Goal: Information Seeking & Learning: Learn about a topic

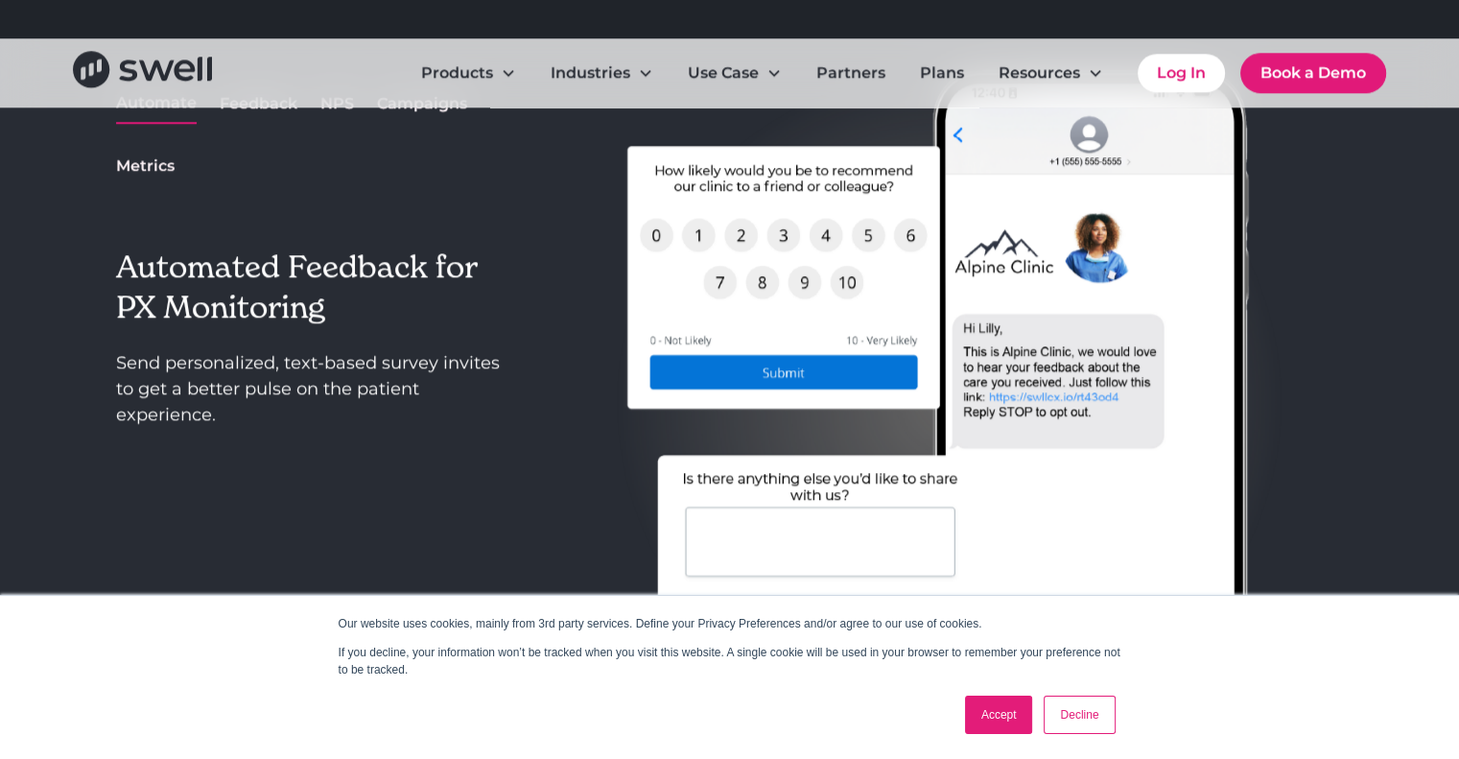
scroll to position [1823, 0]
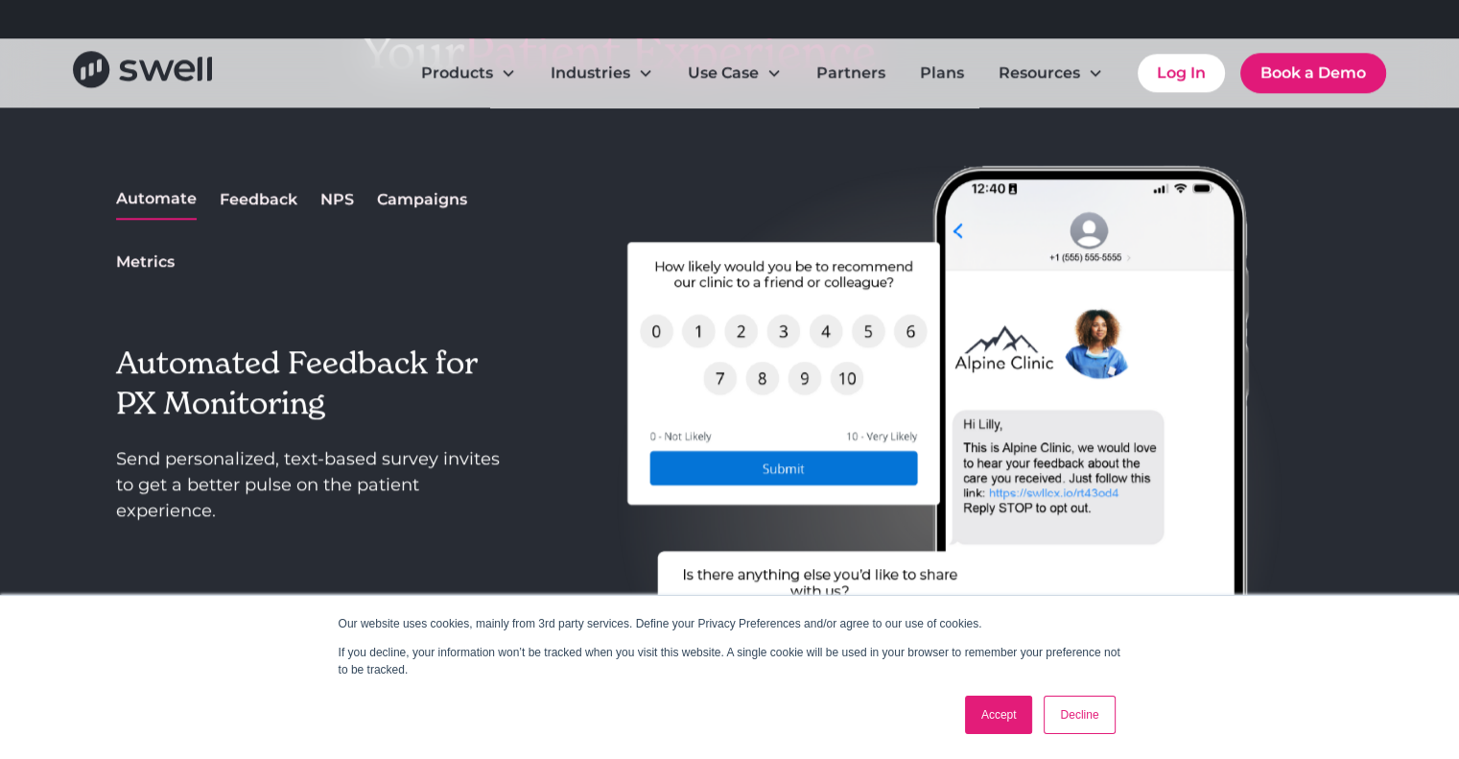
click at [273, 199] on div "Feedback" at bounding box center [259, 199] width 78 height 23
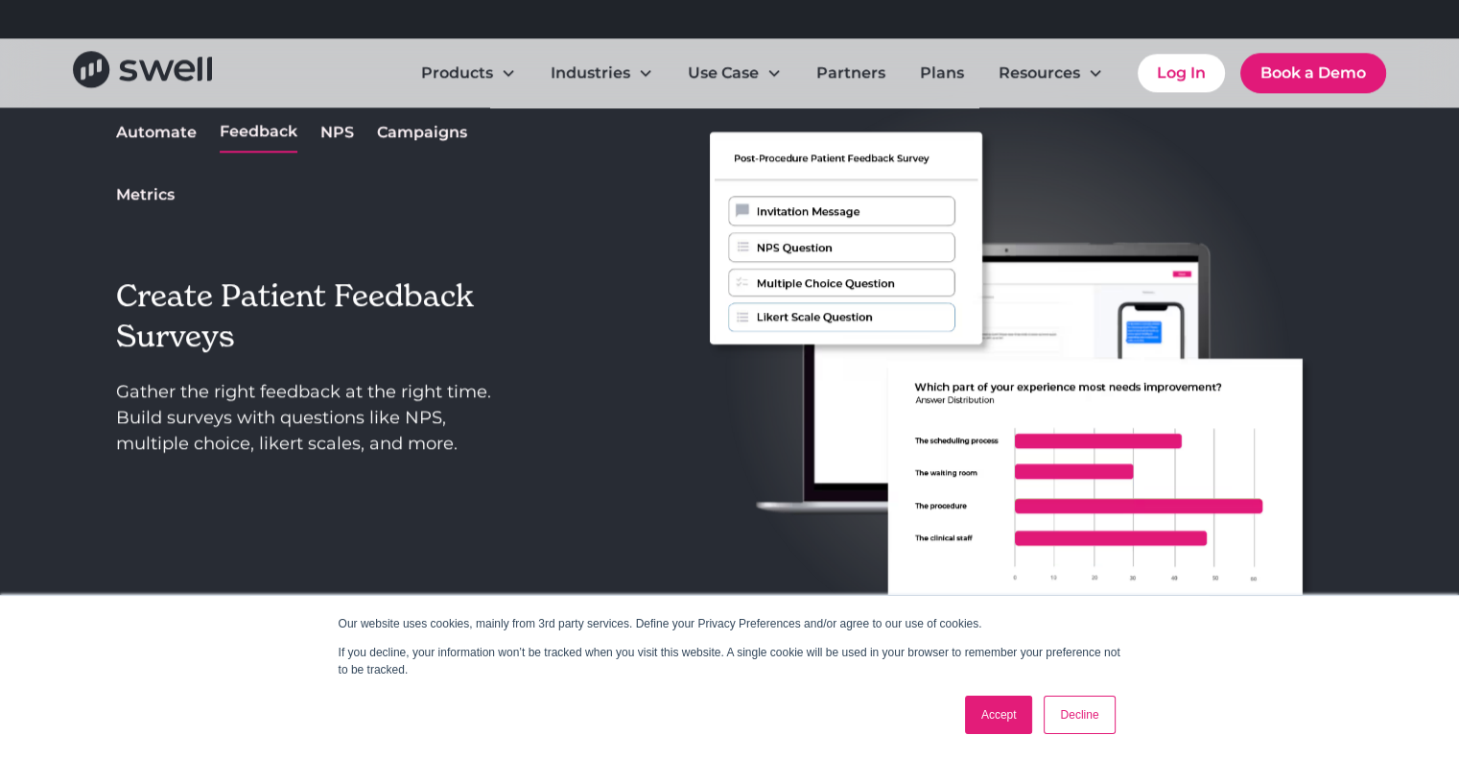
scroll to position [2015, 0]
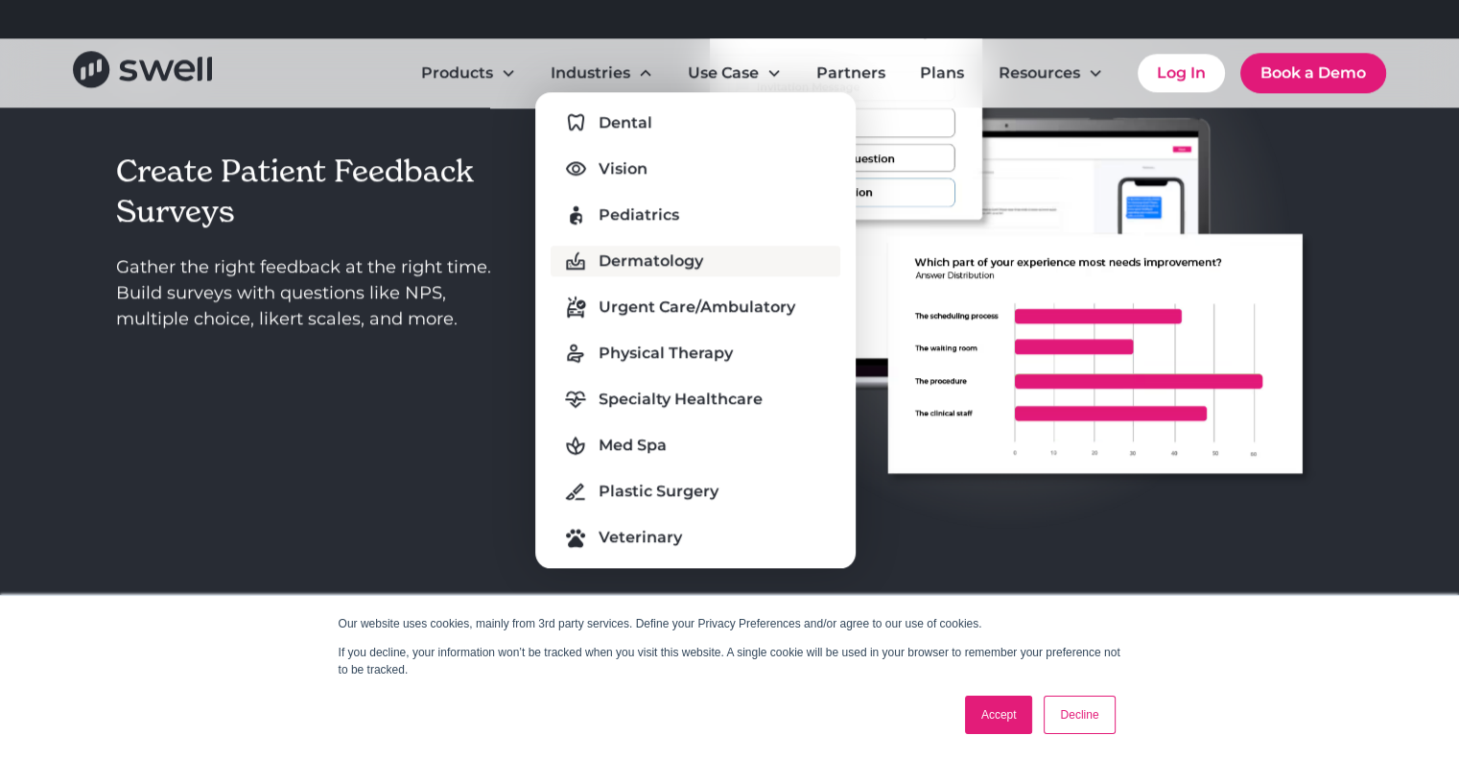
click at [609, 260] on div "Dermatology" at bounding box center [651, 260] width 105 height 23
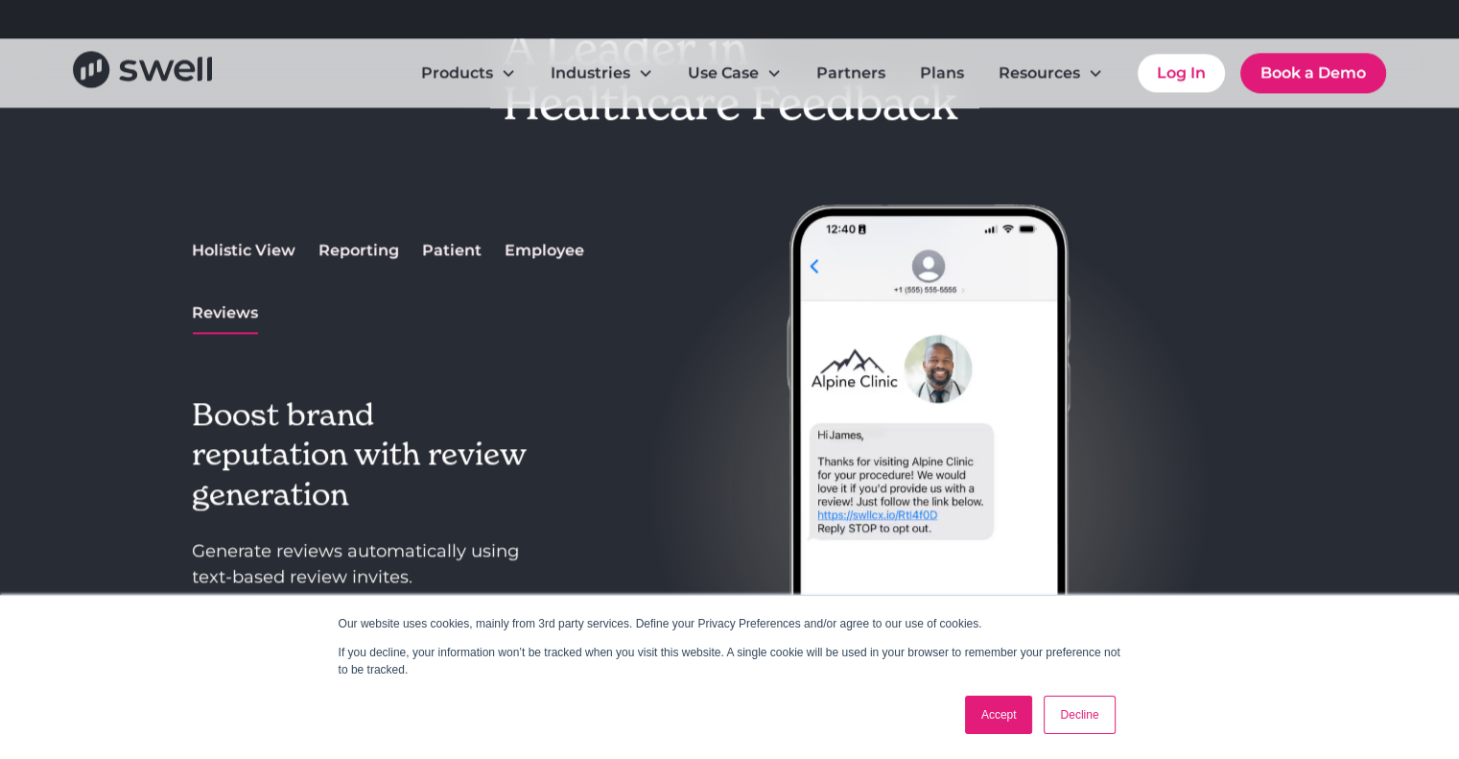
scroll to position [2303, 0]
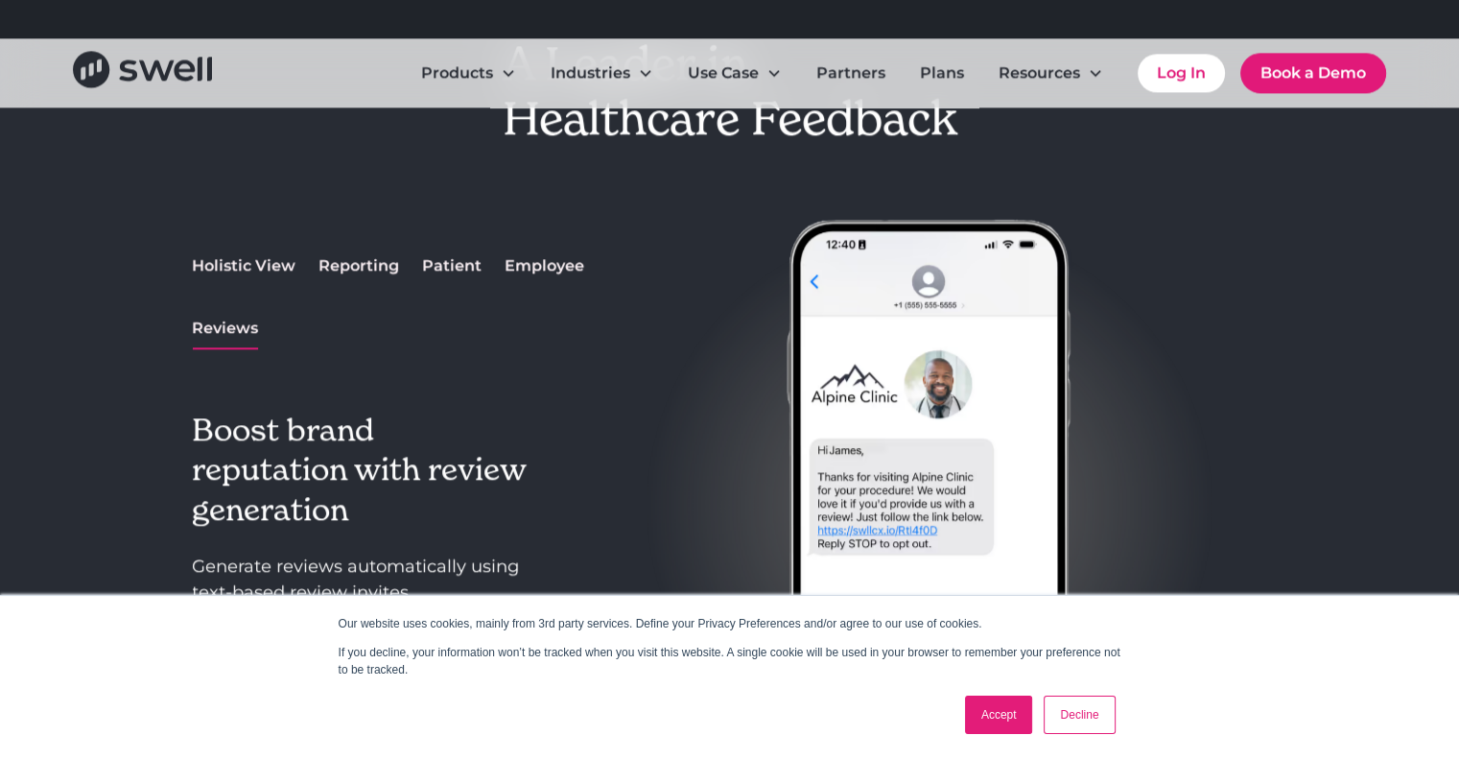
click at [461, 268] on div "Patient" at bounding box center [451, 265] width 59 height 23
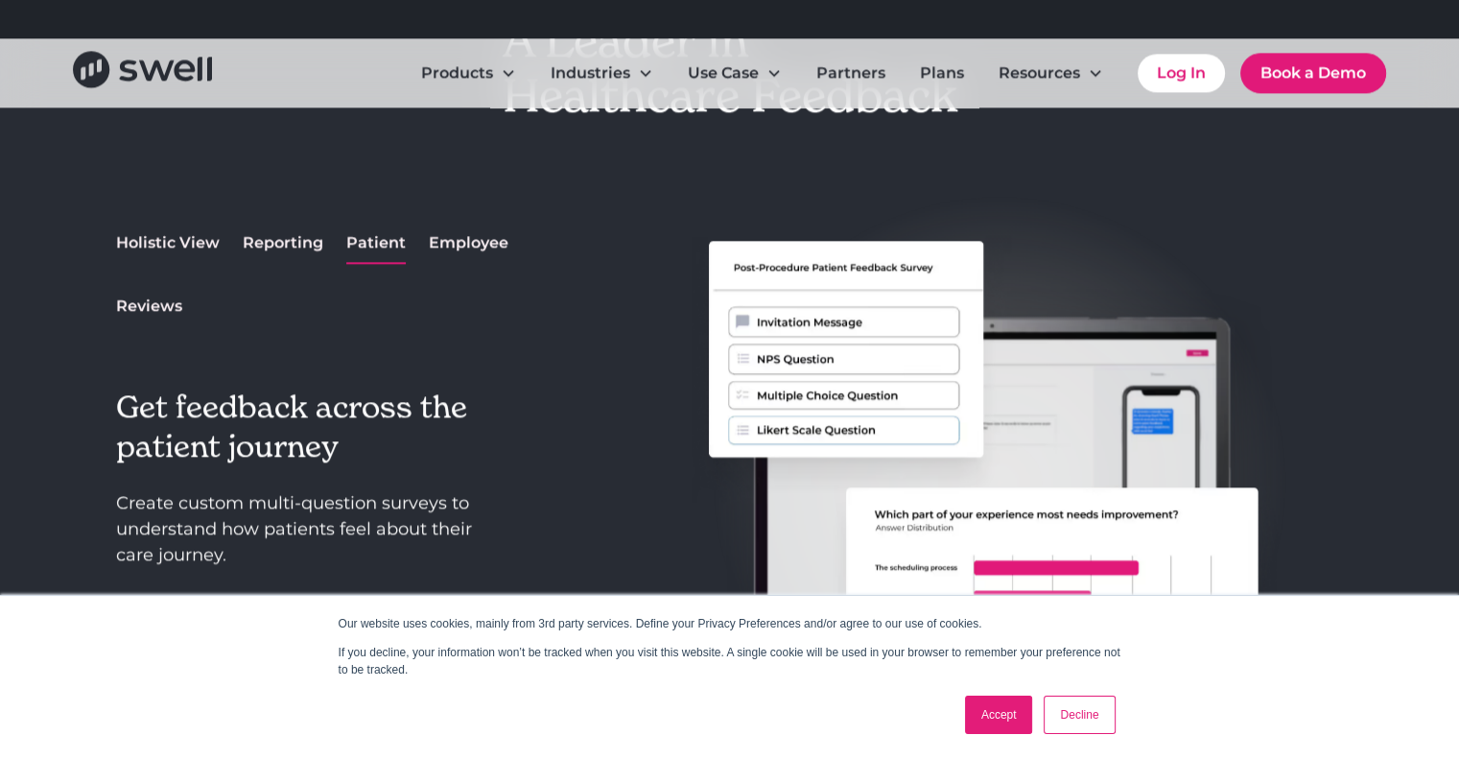
scroll to position [2398, 0]
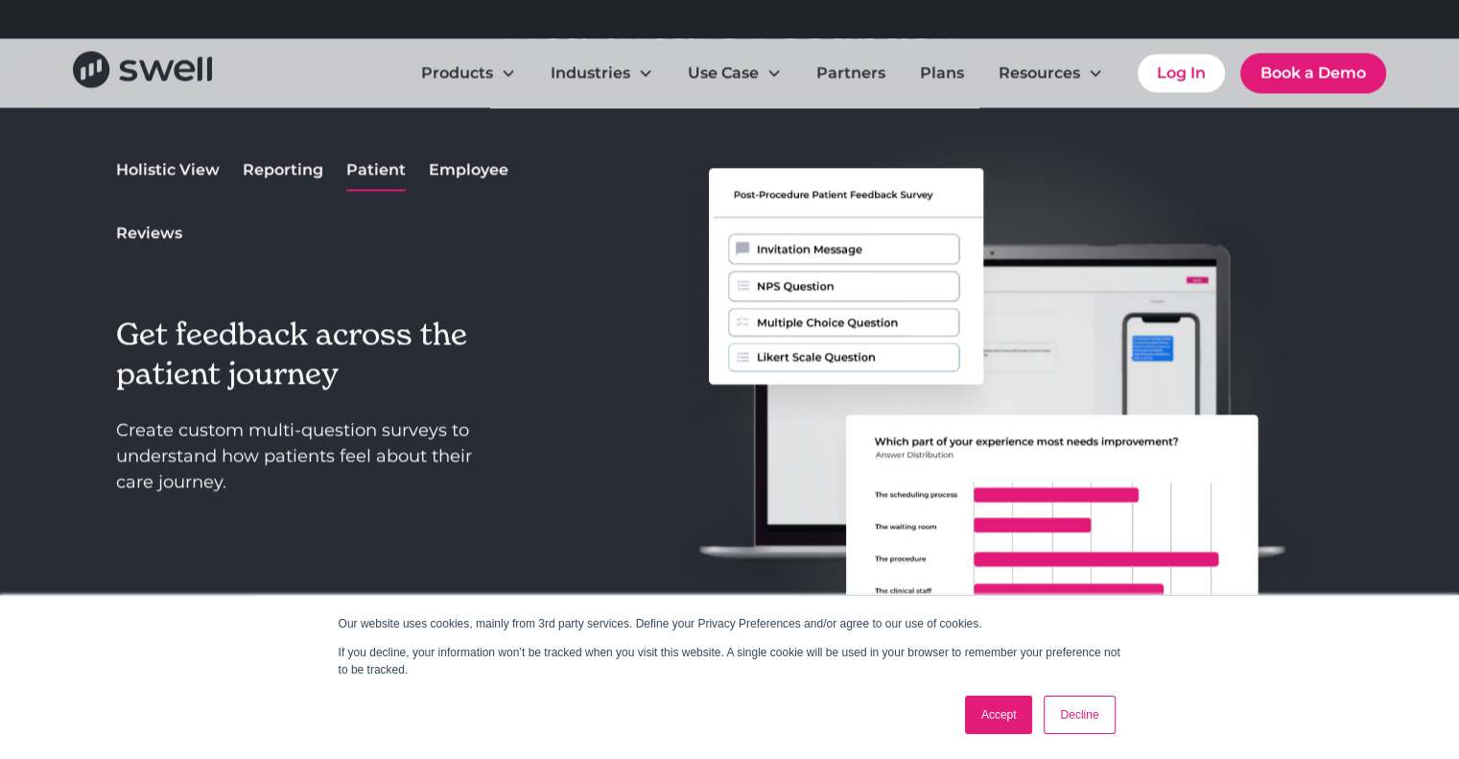
click at [475, 158] on div "Employee" at bounding box center [469, 169] width 80 height 23
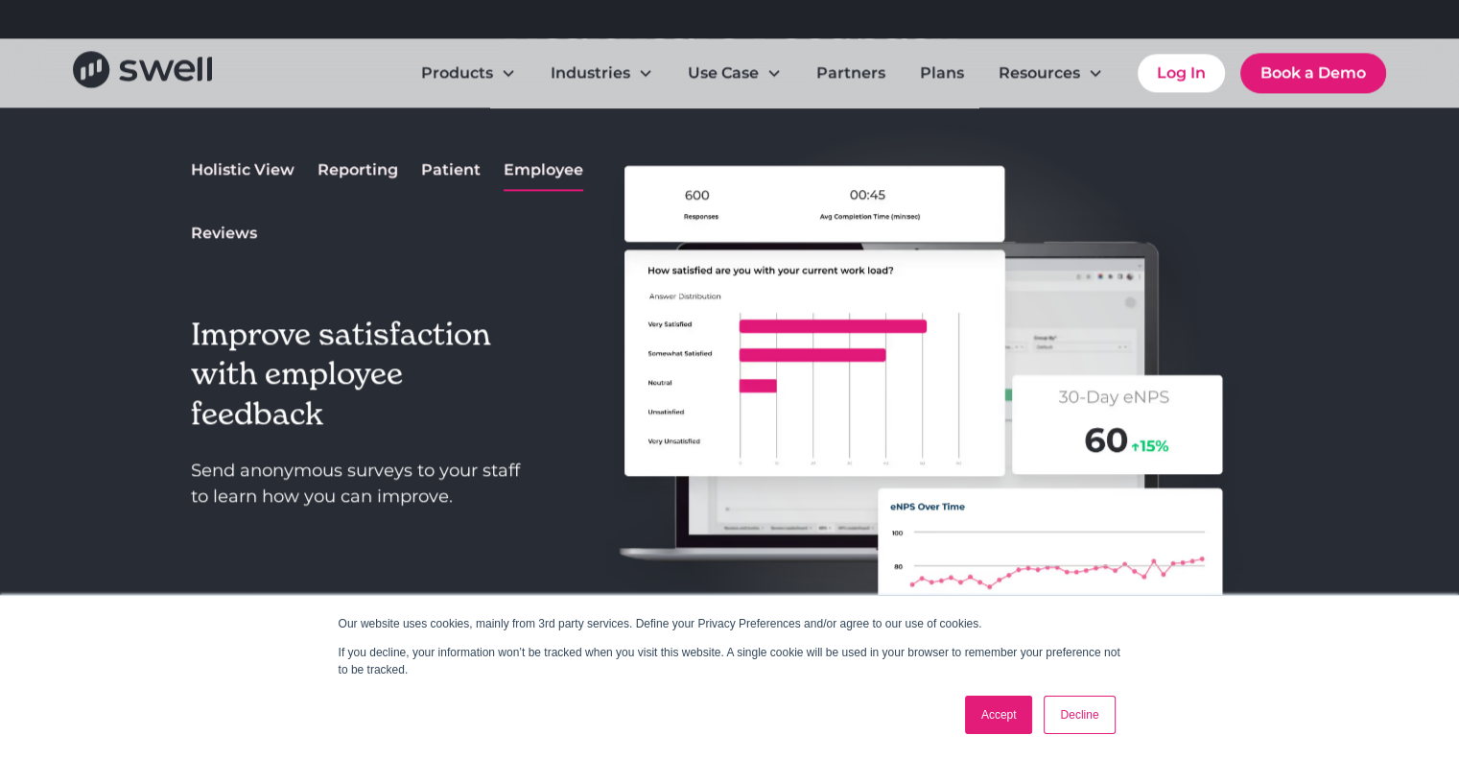
click at [345, 169] on div "Reporting" at bounding box center [358, 169] width 81 height 23
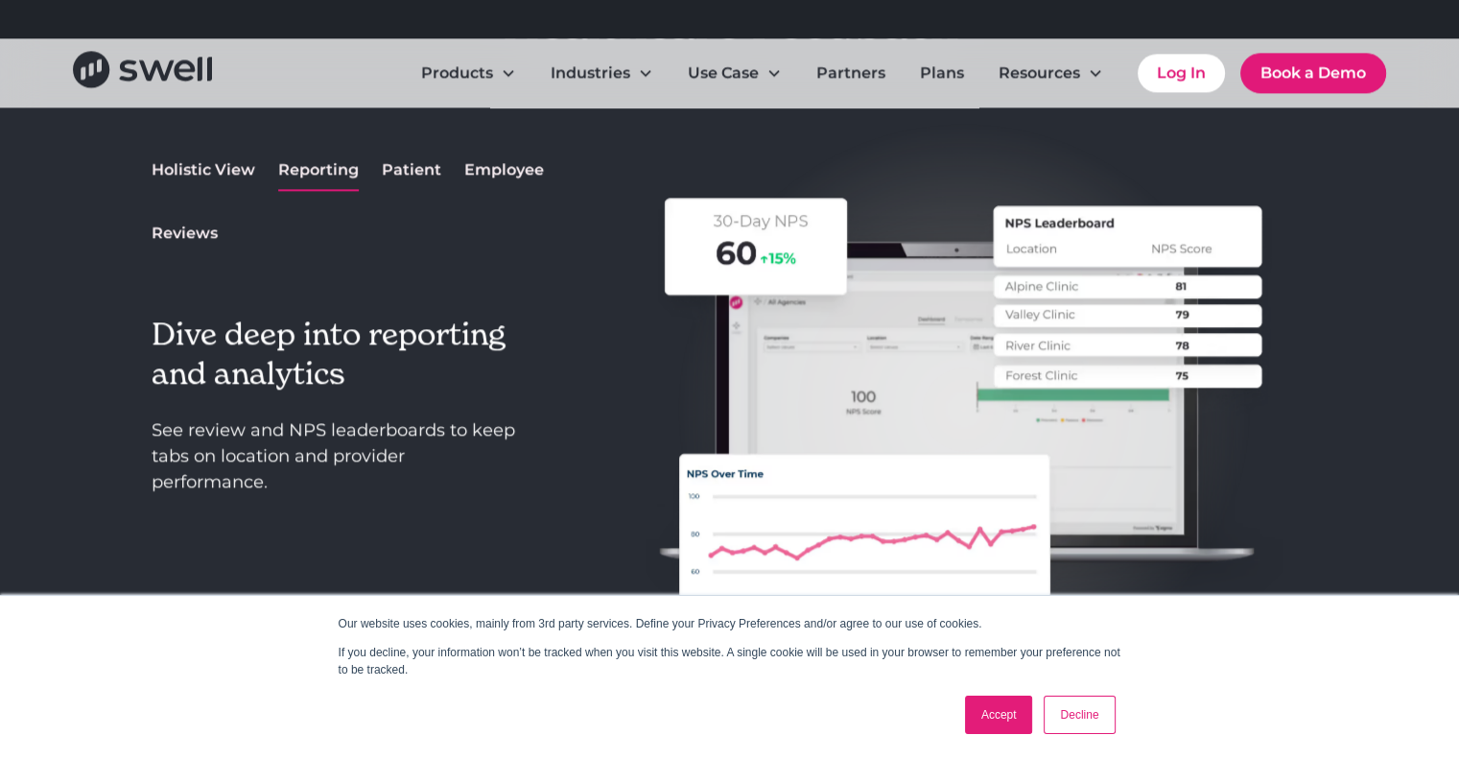
click at [228, 167] on div "Holistic View" at bounding box center [204, 169] width 104 height 23
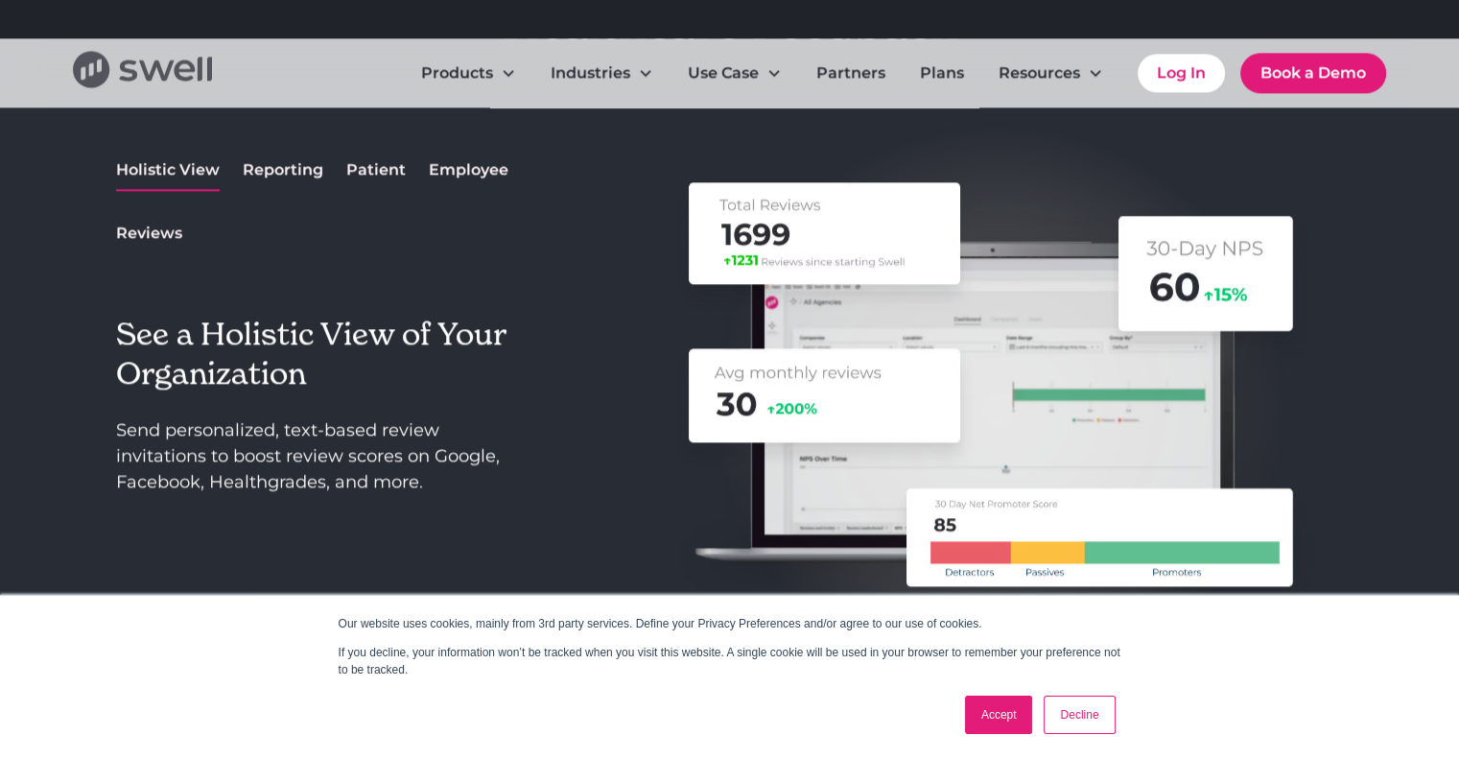
click at [104, 73] on icon "home" at bounding box center [91, 69] width 36 height 36
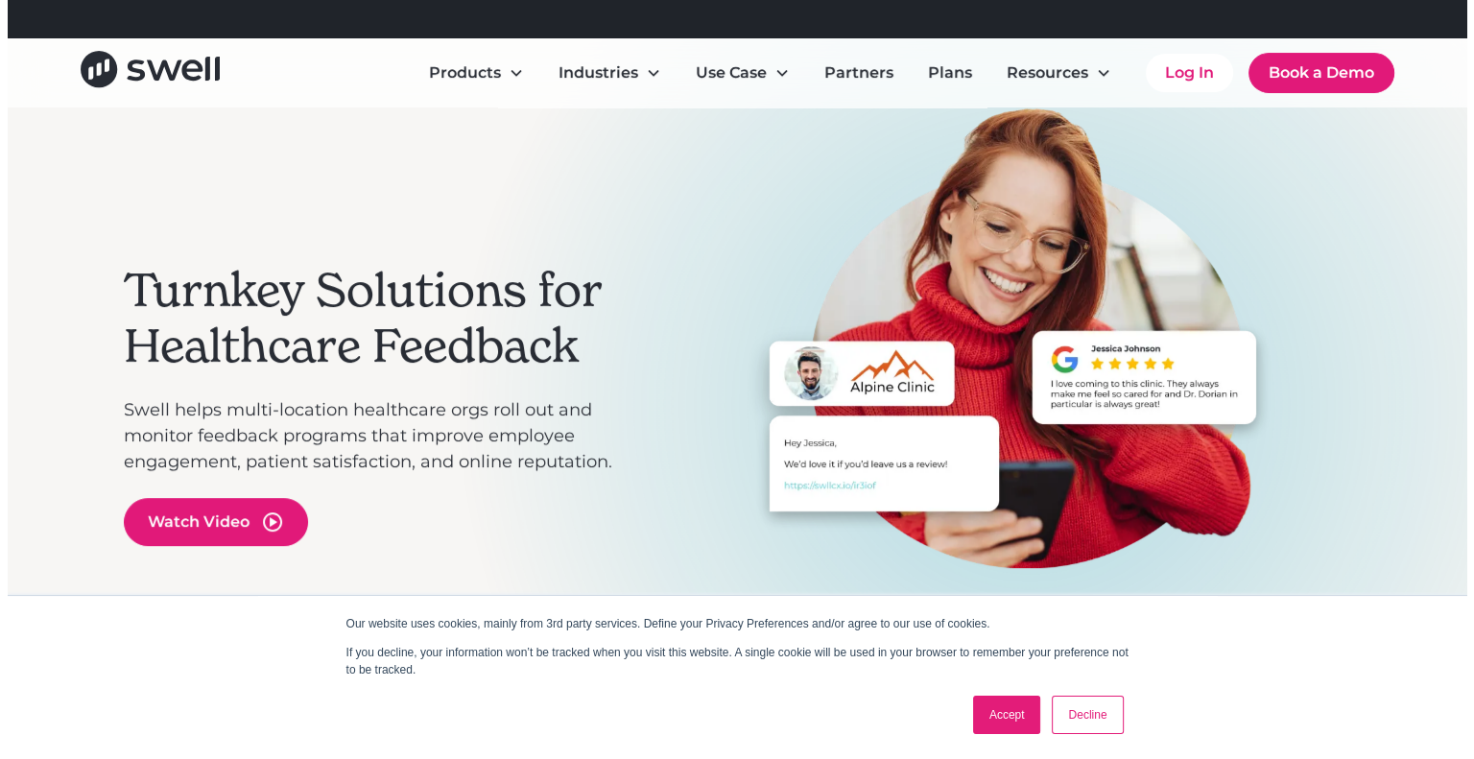
scroll to position [384, 0]
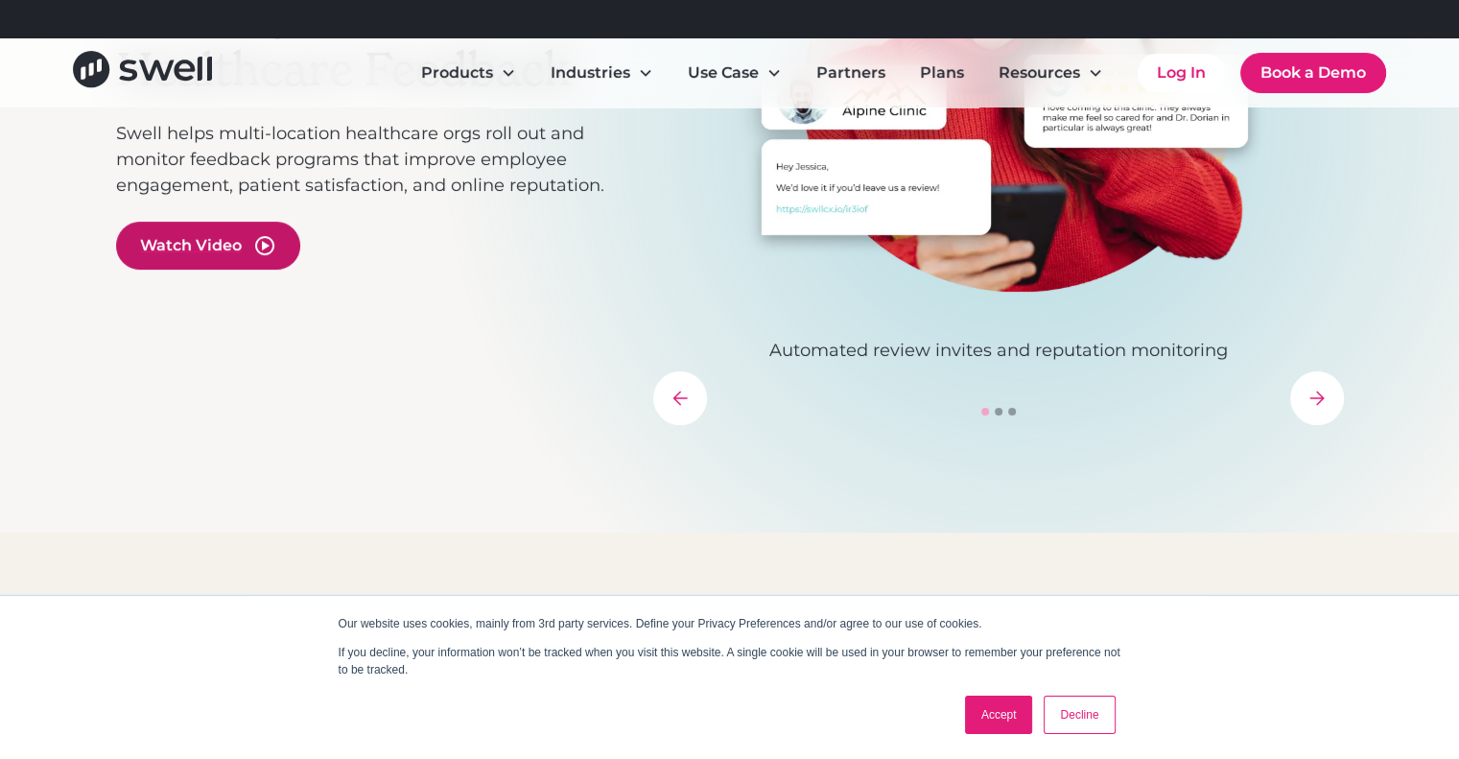
click at [200, 246] on div "Watch Video" at bounding box center [191, 245] width 102 height 23
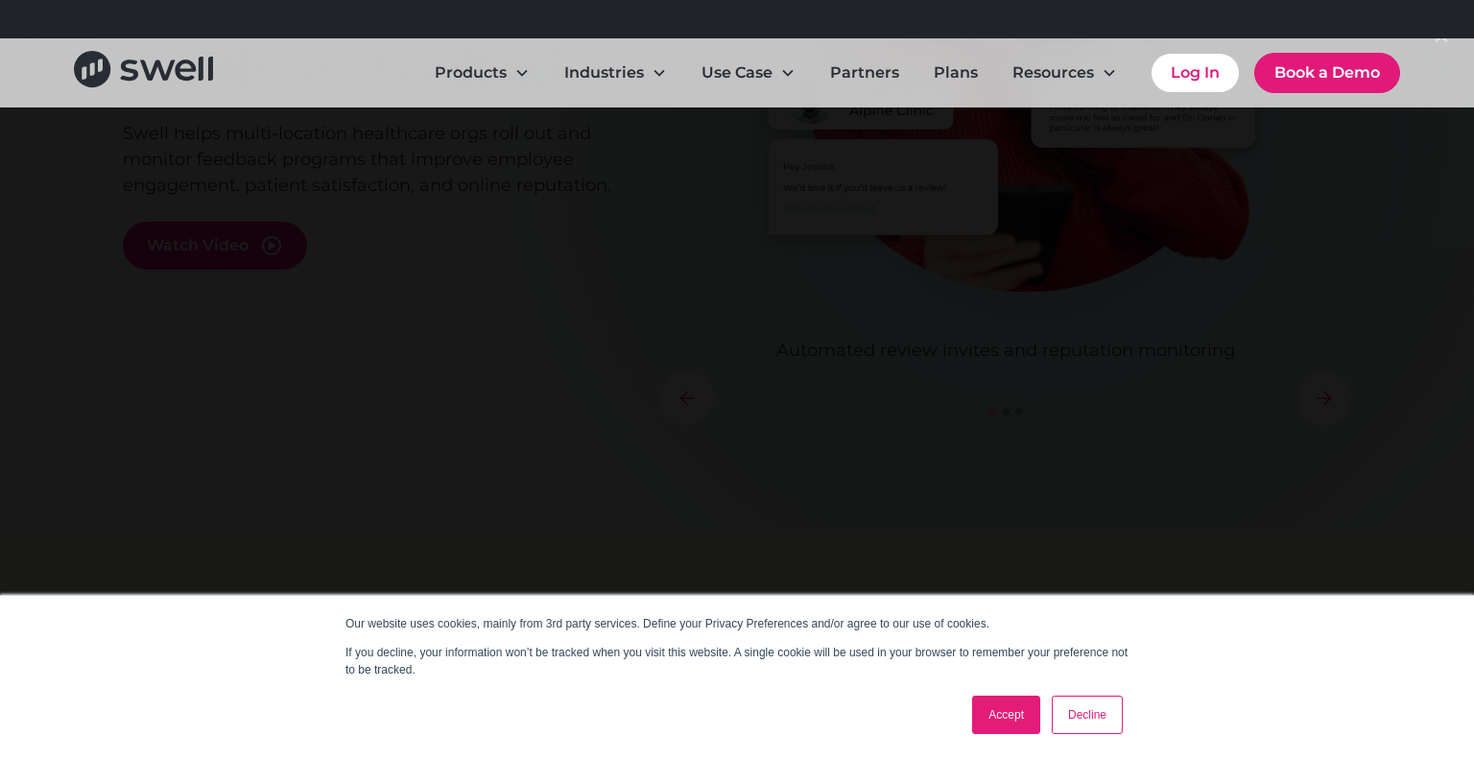
click at [1085, 720] on link "Decline" at bounding box center [1086, 715] width 71 height 38
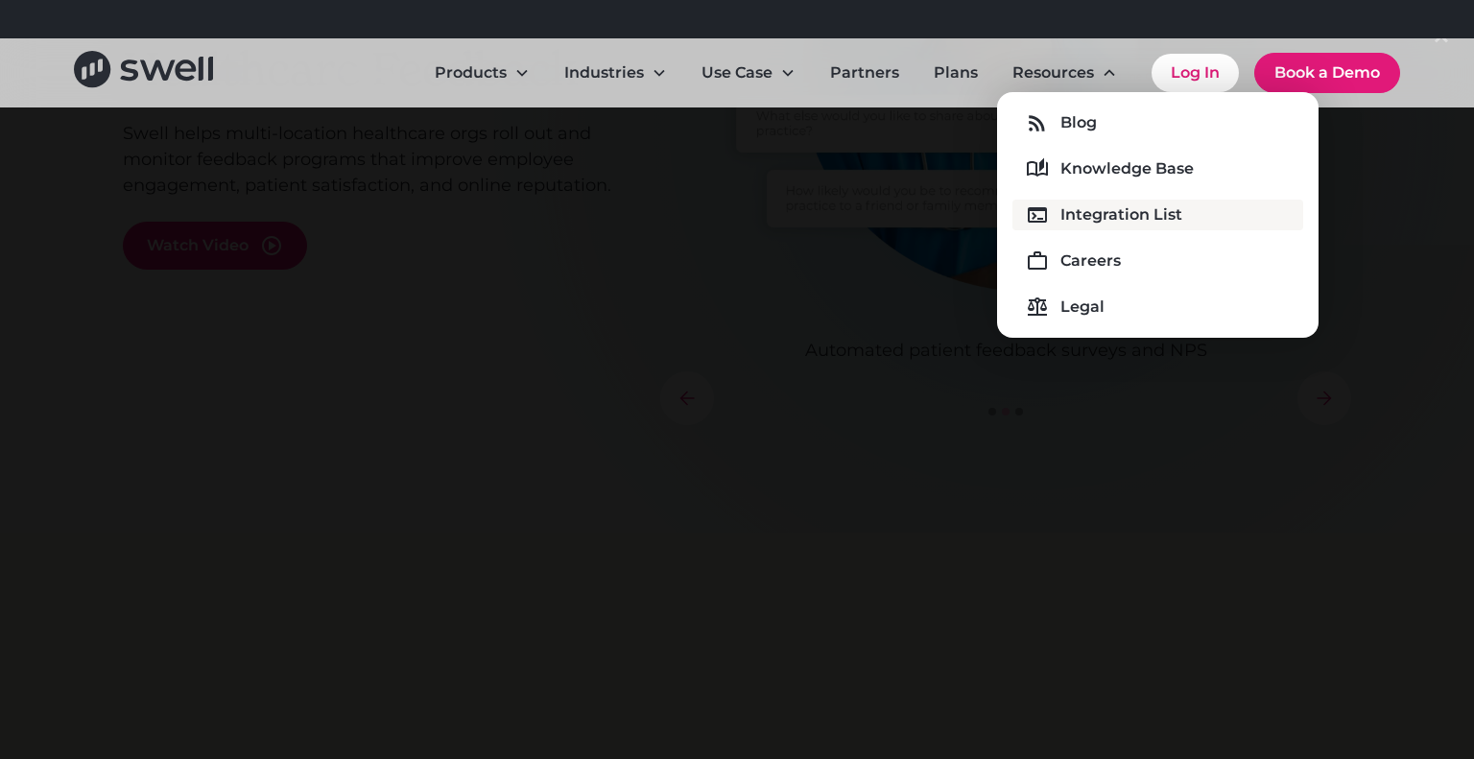
click at [1063, 212] on div "Integration List" at bounding box center [1121, 214] width 122 height 23
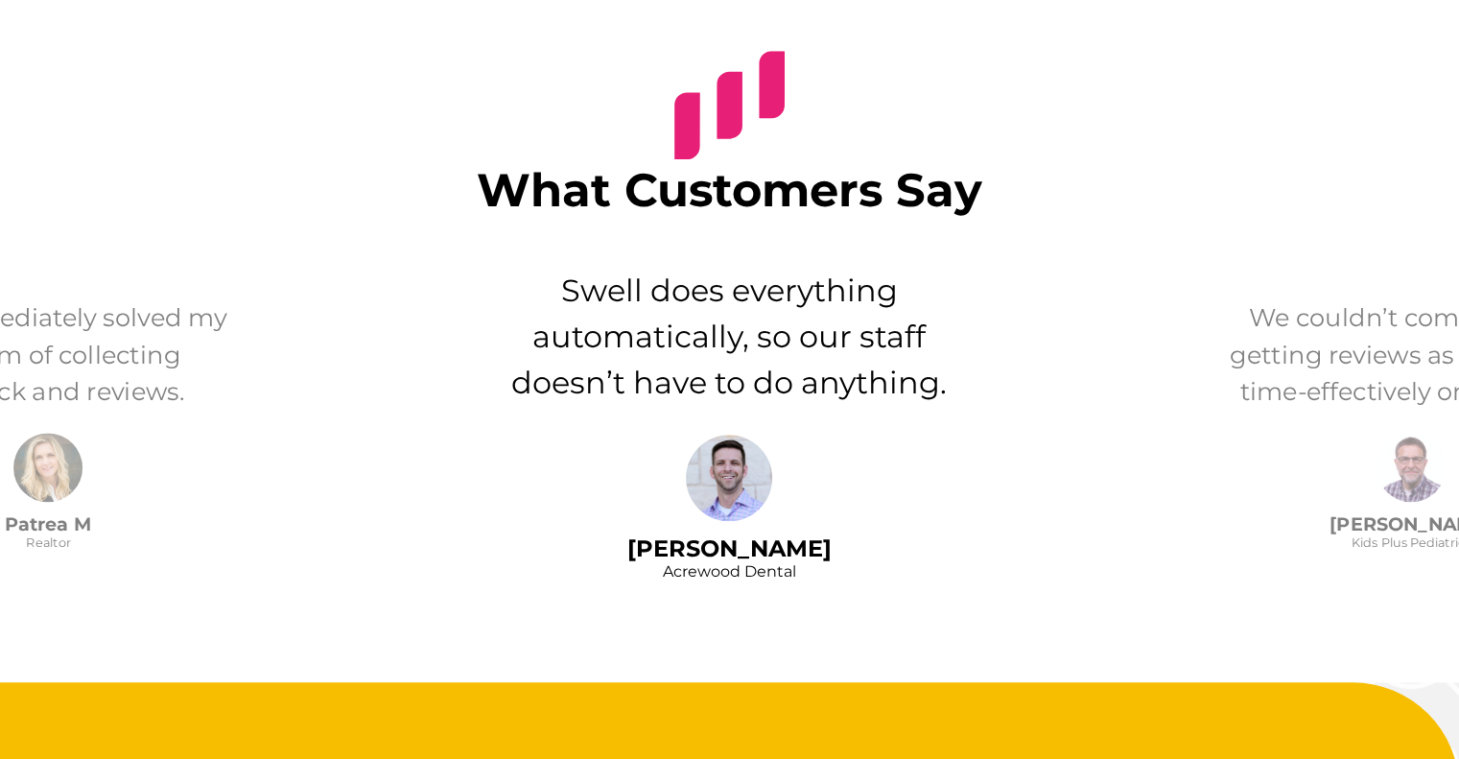
scroll to position [2015, 0]
